Goal: Check status: Check status

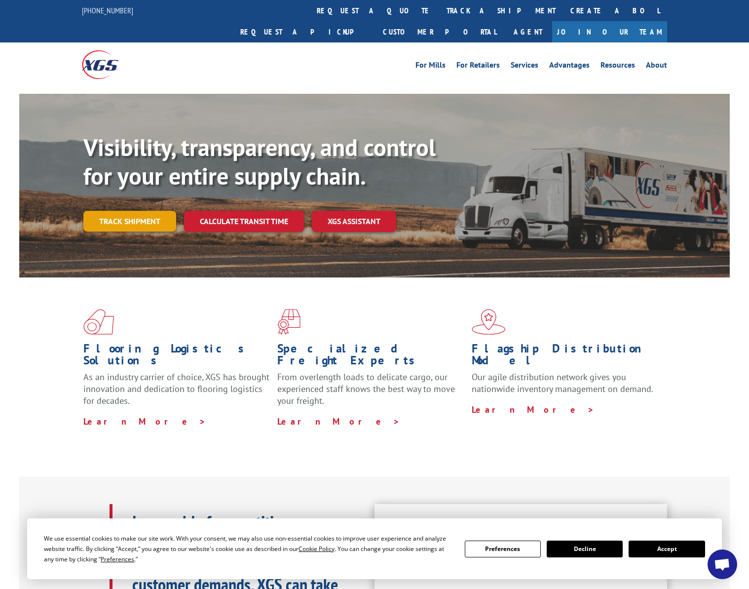
click at [133, 211] on link "Track shipment" at bounding box center [129, 221] width 93 height 21
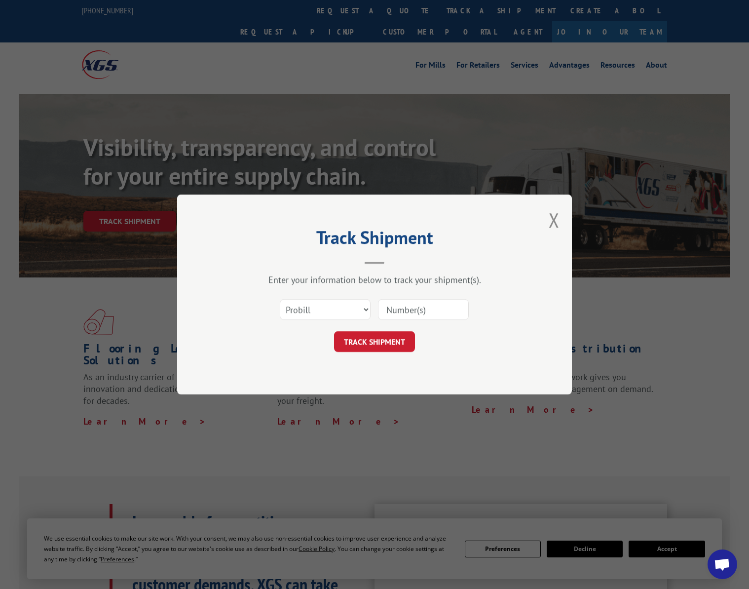
click at [440, 309] on input at bounding box center [423, 309] width 91 height 21
paste input "33871614"
type input "33871614"
click at [391, 348] on button "TRACK SHIPMENT" at bounding box center [374, 341] width 81 height 21
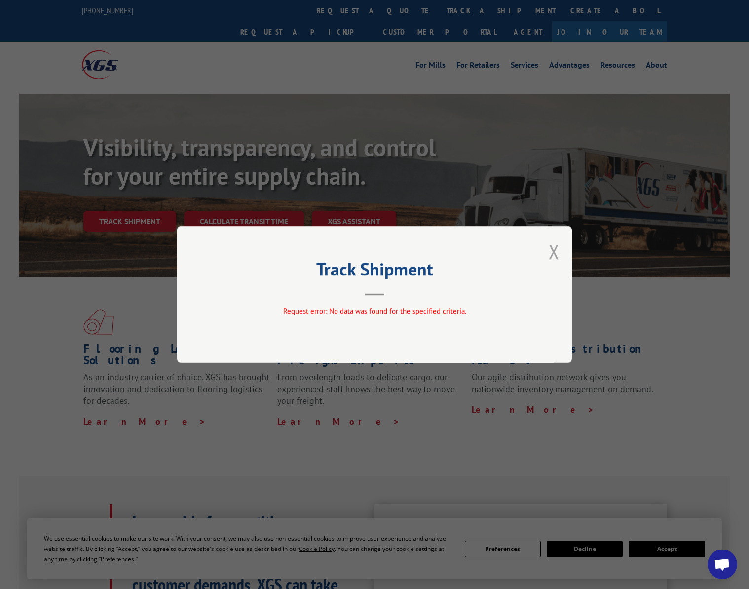
click at [552, 249] on button "Close modal" at bounding box center [554, 251] width 11 height 26
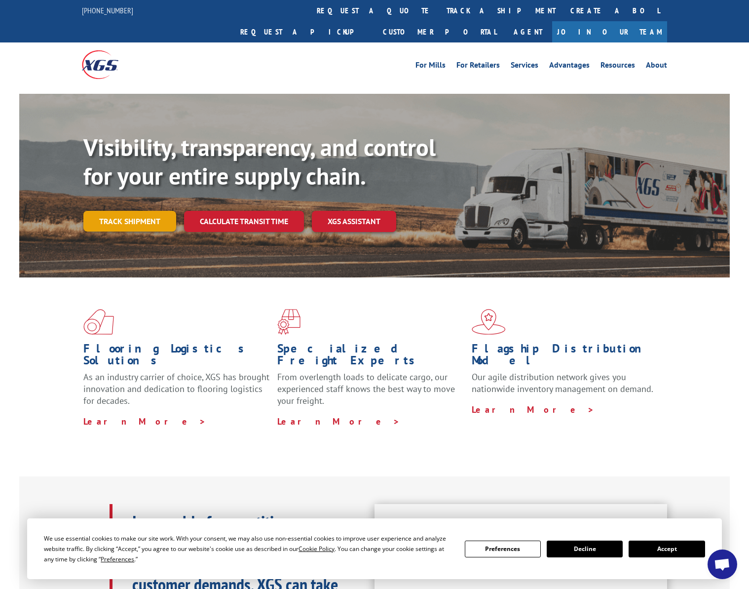
click at [151, 211] on link "Track shipment" at bounding box center [129, 221] width 93 height 21
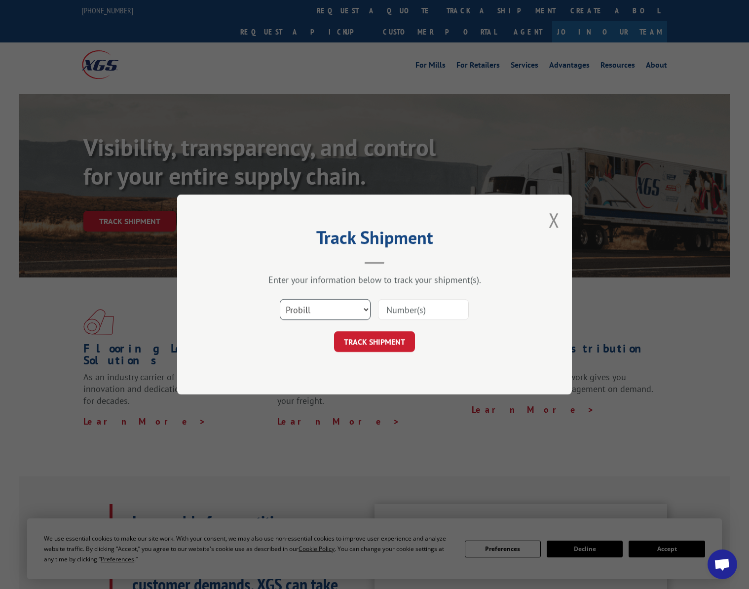
select select "po"
click at [280, 299] on select "Select category... Probill BOL PO" at bounding box center [325, 309] width 91 height 21
click at [414, 313] on input at bounding box center [423, 309] width 91 height 21
paste input "33871614"
type input "33871614"
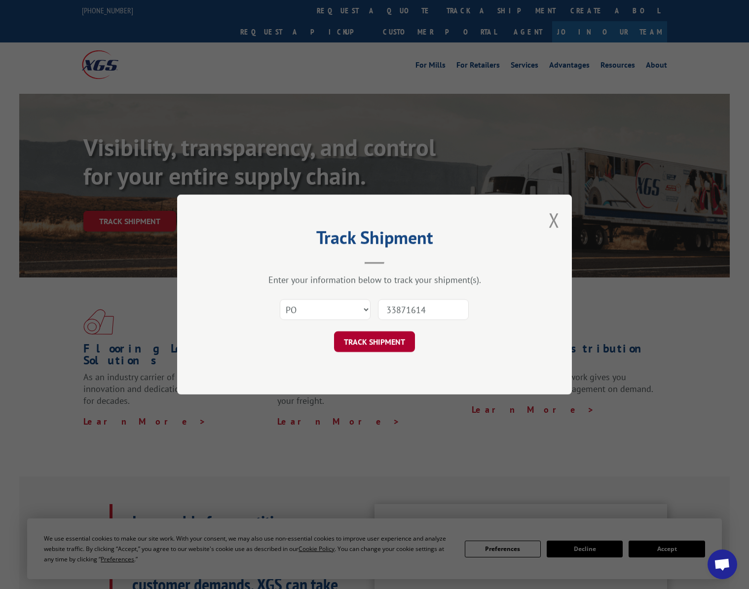
click at [398, 339] on button "TRACK SHIPMENT" at bounding box center [374, 341] width 81 height 21
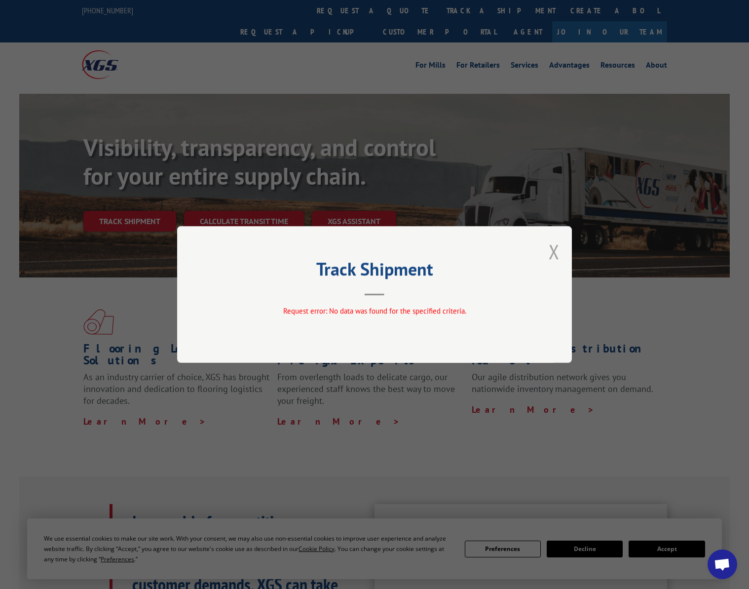
click at [558, 255] on button "Close modal" at bounding box center [554, 251] width 11 height 26
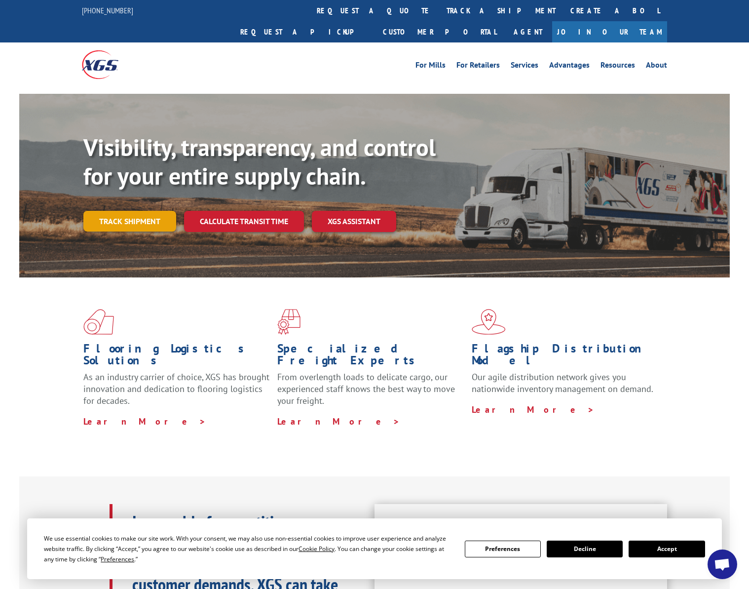
click at [154, 211] on link "Track shipment" at bounding box center [129, 221] width 93 height 21
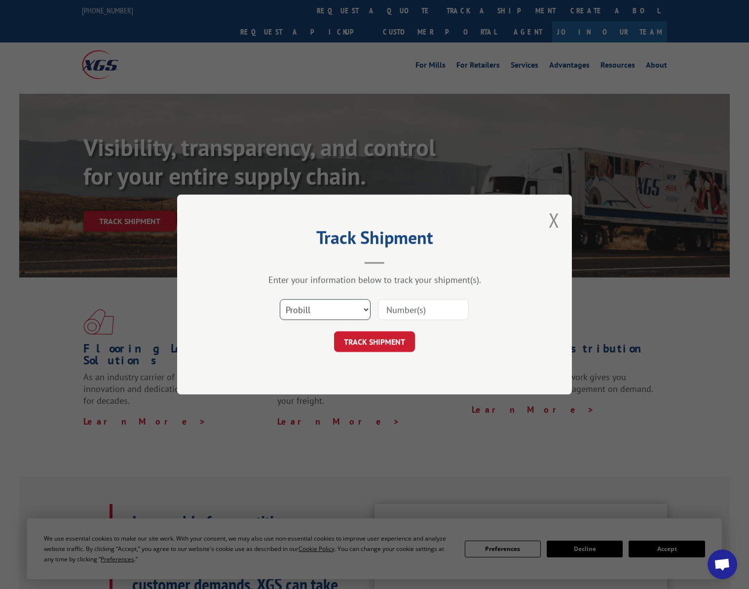
select select "bol"
click at [280, 299] on select "Select category... Probill BOL PO" at bounding box center [325, 309] width 91 height 21
click at [424, 305] on input at bounding box center [423, 309] width 91 height 21
paste input "33871614"
type input "33871614"
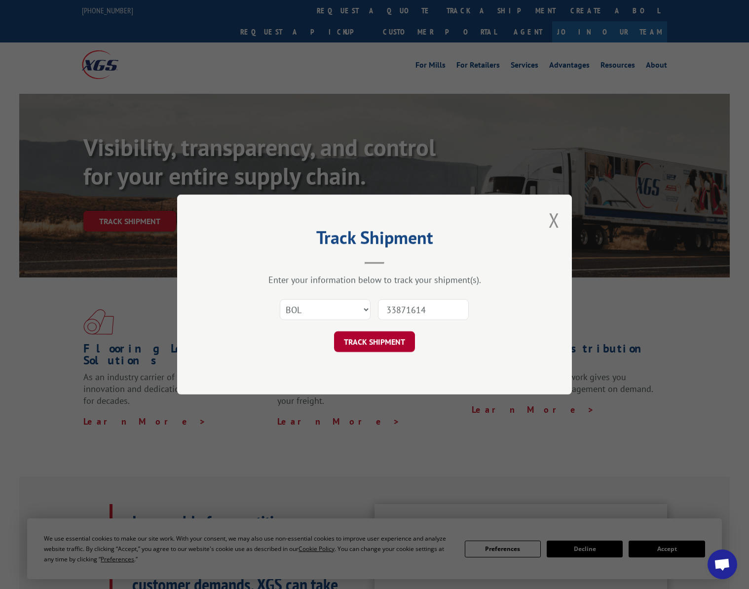
click at [398, 350] on button "TRACK SHIPMENT" at bounding box center [374, 341] width 81 height 21
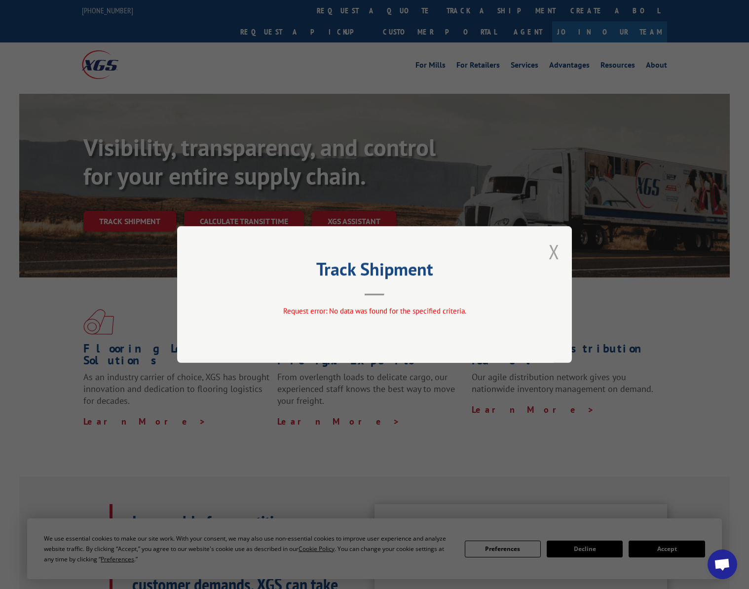
click at [559, 248] on button "Close modal" at bounding box center [554, 251] width 11 height 26
